Goal: Find specific page/section: Find specific page/section

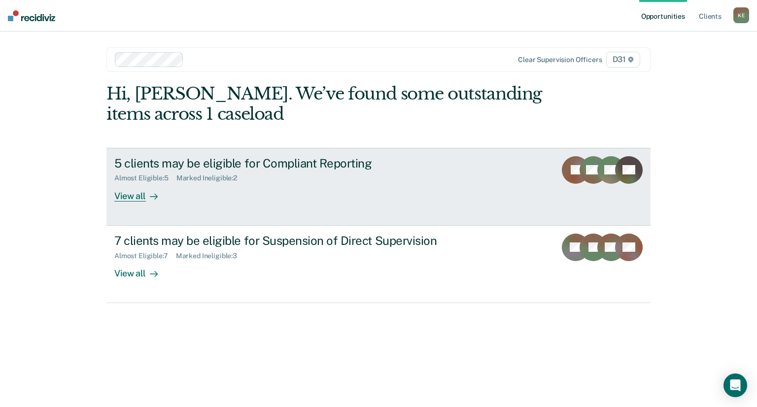
click at [136, 196] on div "View all" at bounding box center [141, 191] width 55 height 19
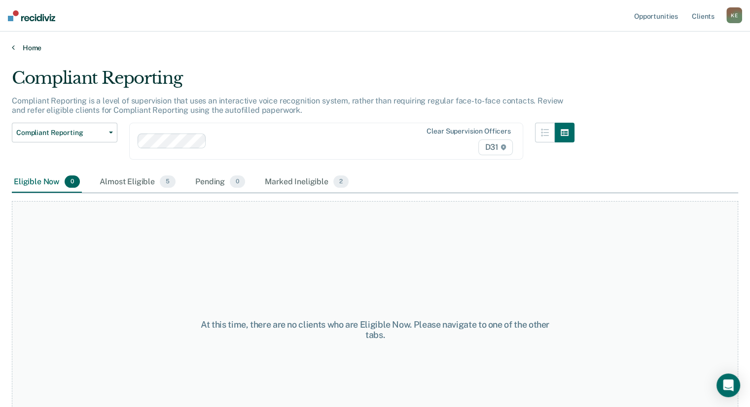
click at [19, 47] on link "Home" at bounding box center [375, 47] width 726 height 9
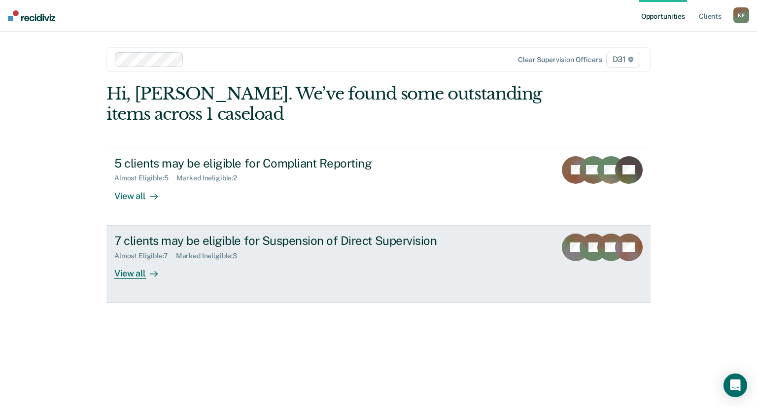
click at [127, 271] on div "View all" at bounding box center [141, 269] width 55 height 19
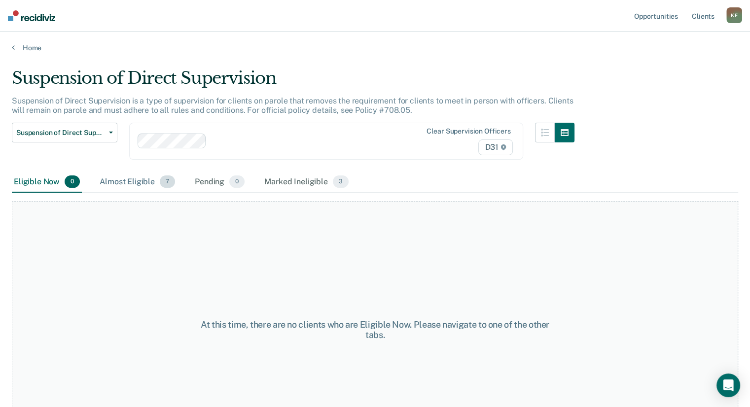
click at [123, 176] on div "Almost Eligible 7" at bounding box center [137, 183] width 79 height 22
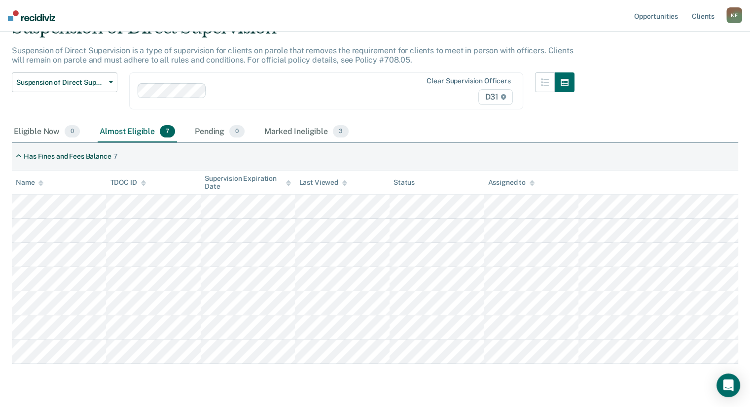
scroll to position [77, 0]
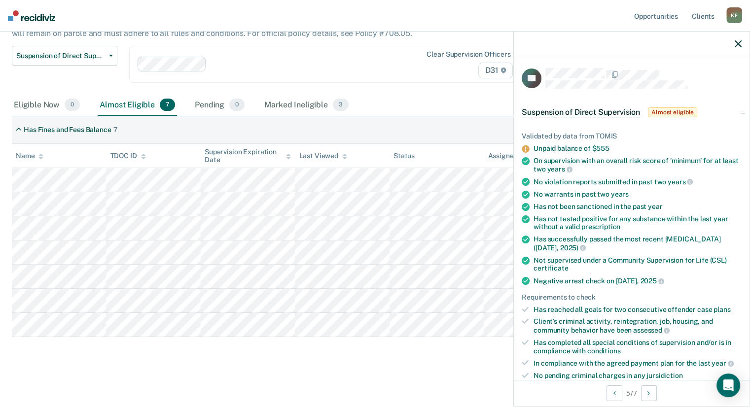
click at [740, 46] on icon "button" at bounding box center [738, 43] width 7 height 7
click at [740, 45] on icon "button" at bounding box center [738, 43] width 7 height 7
click at [736, 42] on icon "button" at bounding box center [738, 43] width 7 height 7
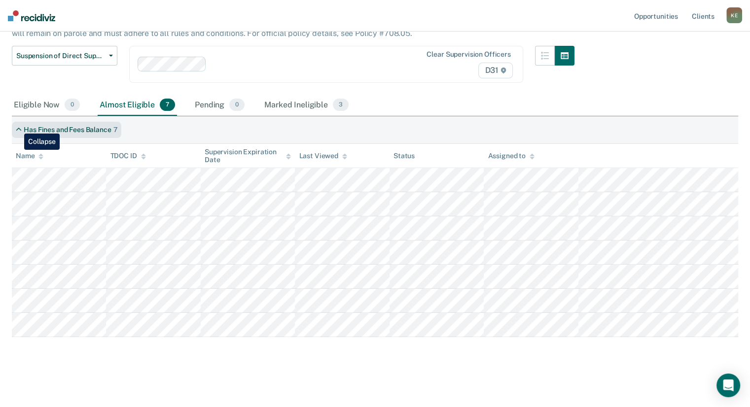
click at [17, 126] on icon at bounding box center [19, 130] width 6 height 8
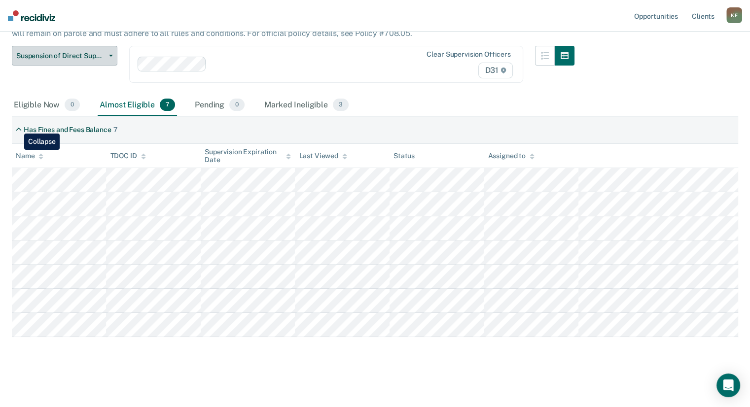
scroll to position [0, 0]
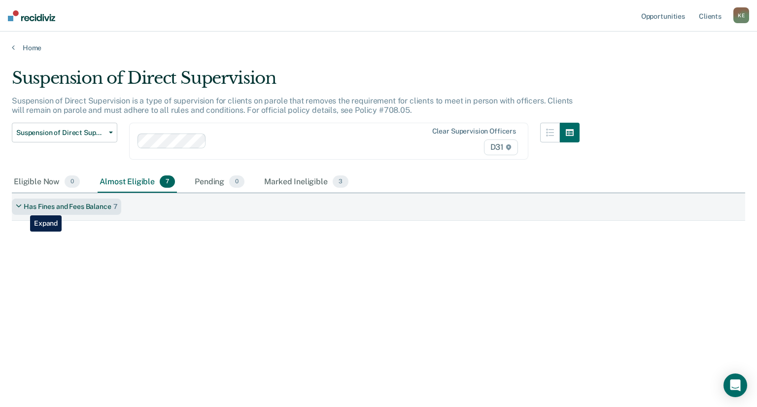
click at [23, 208] on div "Has Fines and Fees Balance 7" at bounding box center [66, 207] width 109 height 16
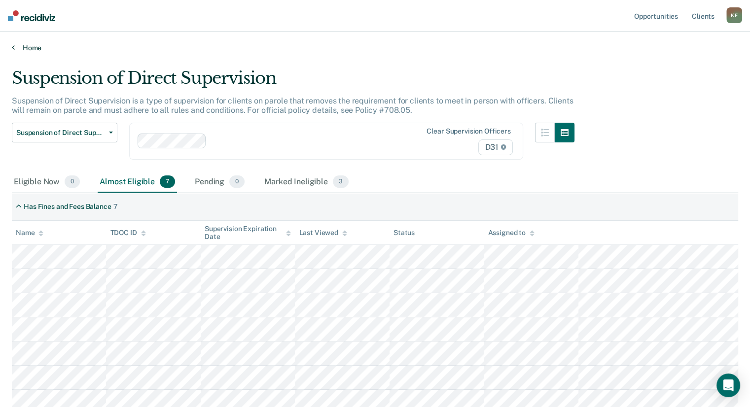
click at [12, 47] on icon at bounding box center [13, 47] width 3 height 8
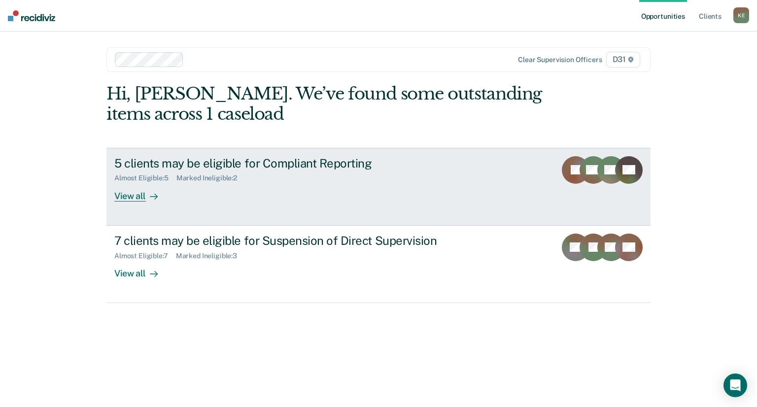
click at [137, 197] on div "View all" at bounding box center [141, 191] width 55 height 19
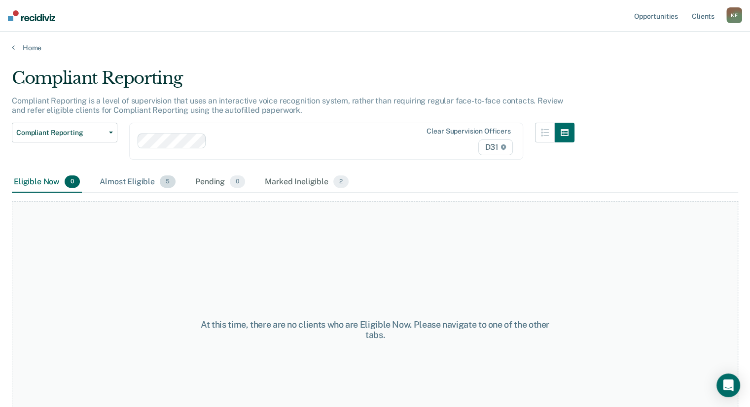
click at [128, 174] on div "Almost Eligible 5" at bounding box center [138, 183] width 80 height 22
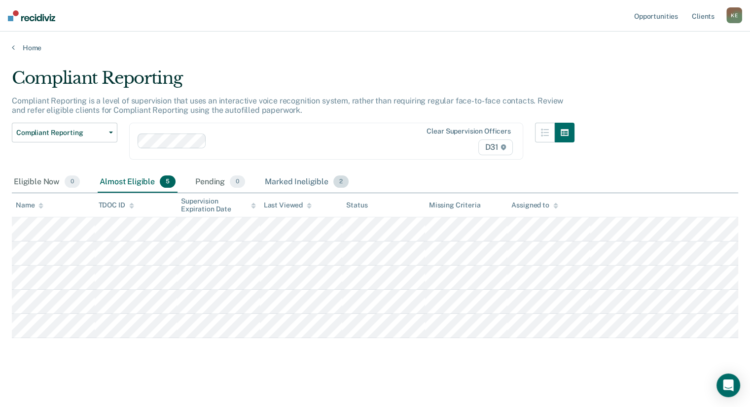
click at [306, 181] on div "Marked Ineligible 2" at bounding box center [307, 183] width 88 height 22
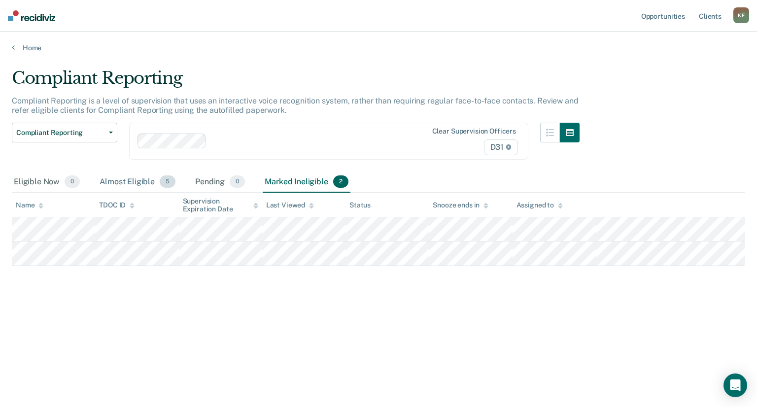
click at [126, 179] on div "Almost Eligible 5" at bounding box center [138, 183] width 80 height 22
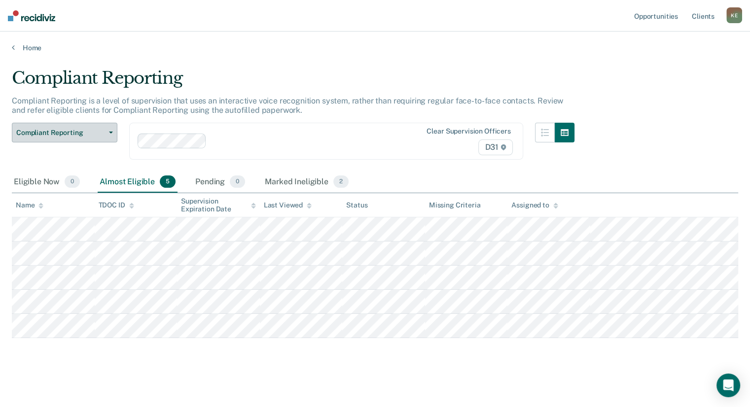
click at [77, 135] on span "Compliant Reporting" at bounding box center [60, 133] width 89 height 8
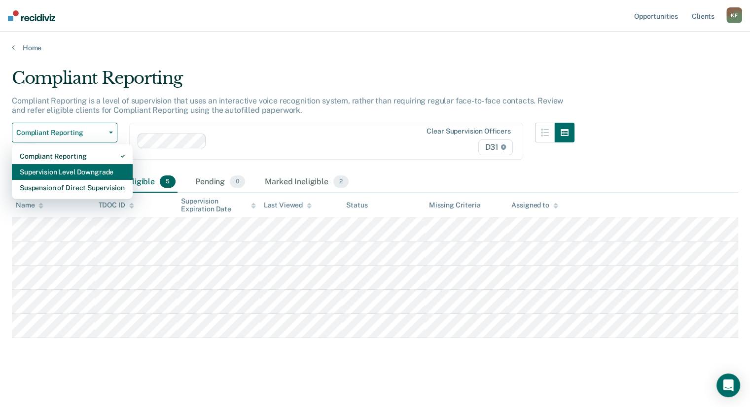
click at [76, 174] on div "Supervision Level Downgrade" at bounding box center [72, 172] width 105 height 16
